Goal: Use online tool/utility: Utilize a website feature to perform a specific function

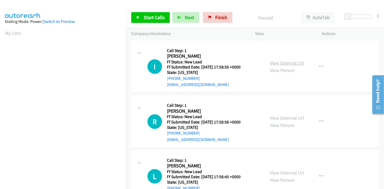
click at [285, 64] on link "View External Url" at bounding box center [287, 63] width 34 height 6
click at [276, 115] on link "View External Url" at bounding box center [287, 118] width 34 height 6
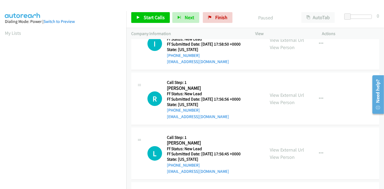
scroll to position [60, 0]
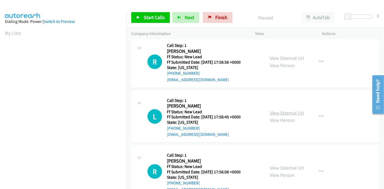
click at [283, 113] on link "View External Url" at bounding box center [287, 113] width 34 height 6
click at [211, 20] on link "Finish" at bounding box center [218, 17] width 30 height 11
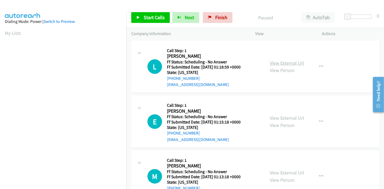
click at [286, 62] on link "View External Url" at bounding box center [287, 63] width 34 height 6
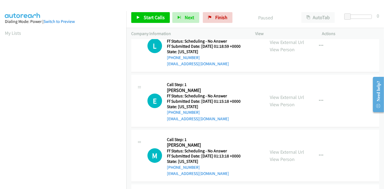
scroll to position [30, 0]
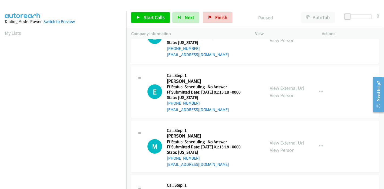
click at [286, 90] on link "View External Url" at bounding box center [287, 88] width 34 height 6
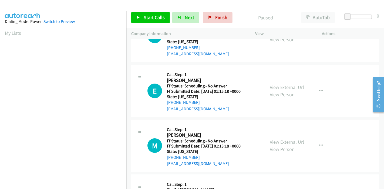
scroll to position [60, 0]
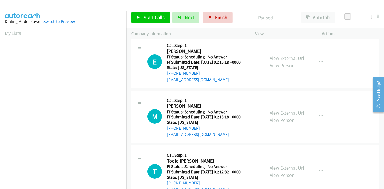
click at [282, 113] on link "View External Url" at bounding box center [287, 113] width 34 height 6
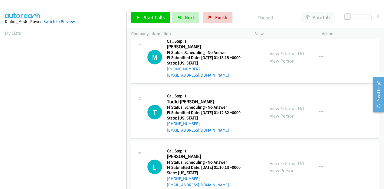
scroll to position [120, 0]
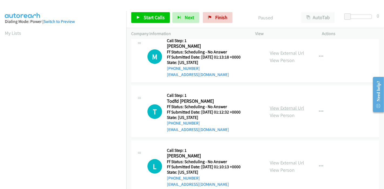
click at [284, 109] on link "View External Url" at bounding box center [287, 108] width 34 height 6
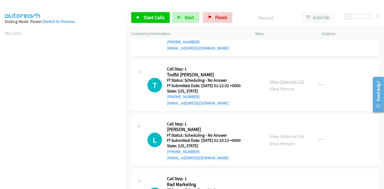
scroll to position [180, 0]
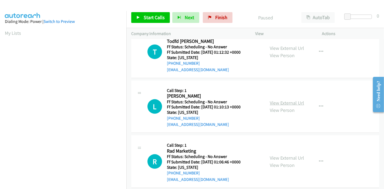
click at [283, 102] on link "View External Url" at bounding box center [287, 103] width 34 height 6
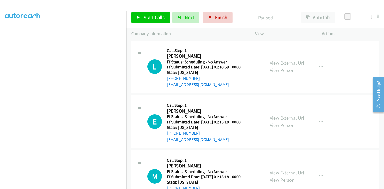
scroll to position [0, 0]
click at [151, 15] on span "Start Calls" at bounding box center [154, 17] width 21 height 6
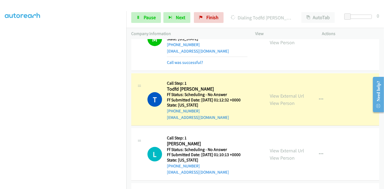
scroll to position [216, 0]
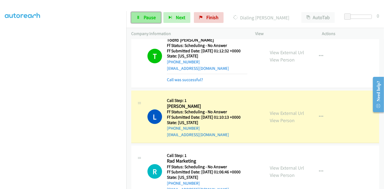
click at [144, 18] on span "Pause" at bounding box center [150, 17] width 12 height 6
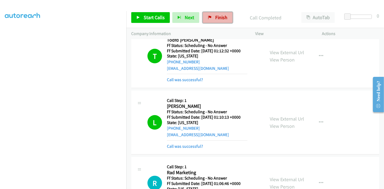
click at [216, 19] on span "Finish" at bounding box center [221, 17] width 12 height 6
